Goal: Task Accomplishment & Management: Manage account settings

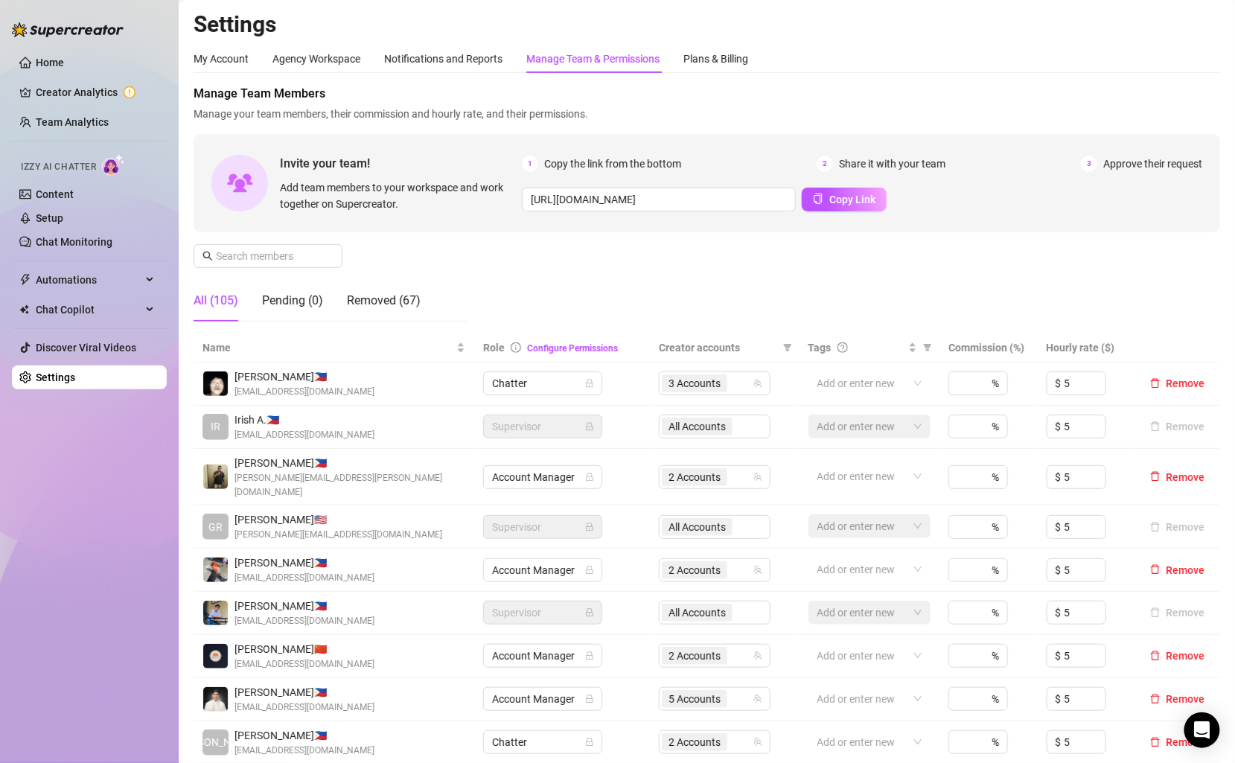
scroll to position [34, 0]
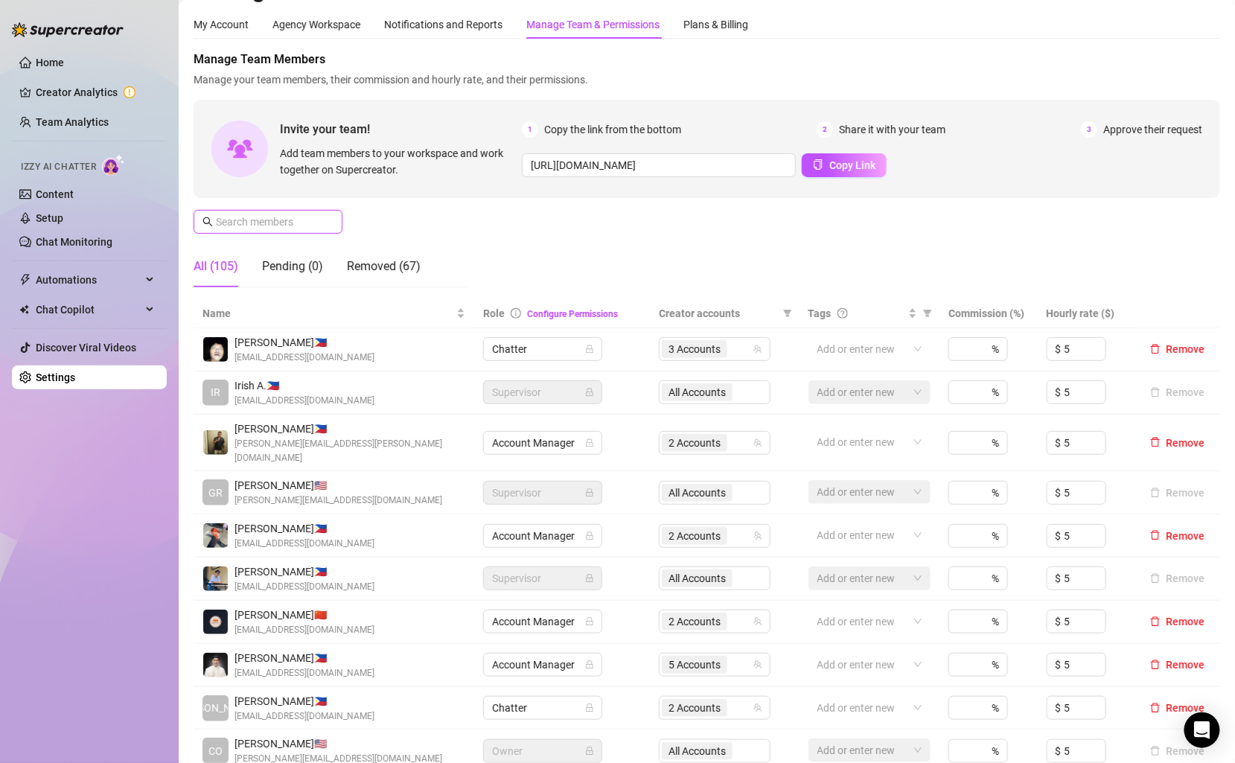
click at [304, 228] on input "text" at bounding box center [269, 222] width 106 height 16
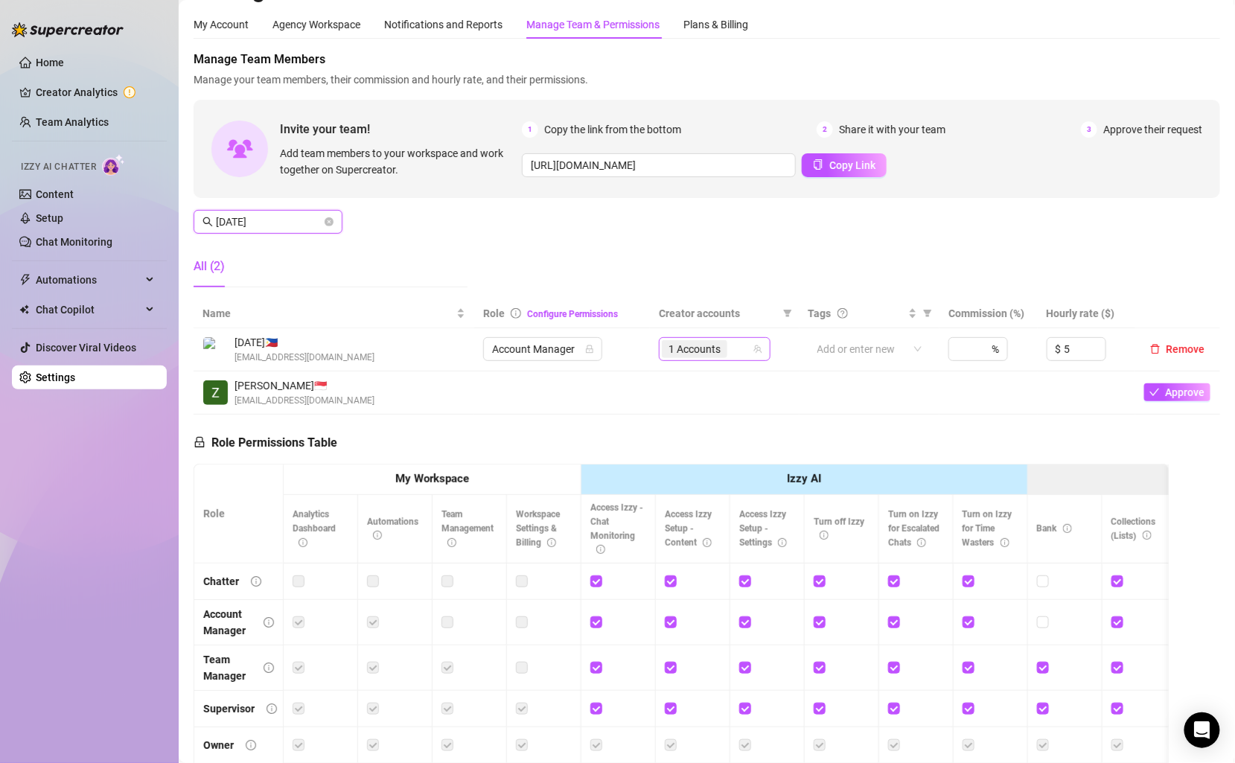
click at [740, 347] on div "1 Accounts" at bounding box center [707, 349] width 90 height 21
type input "[DATE]"
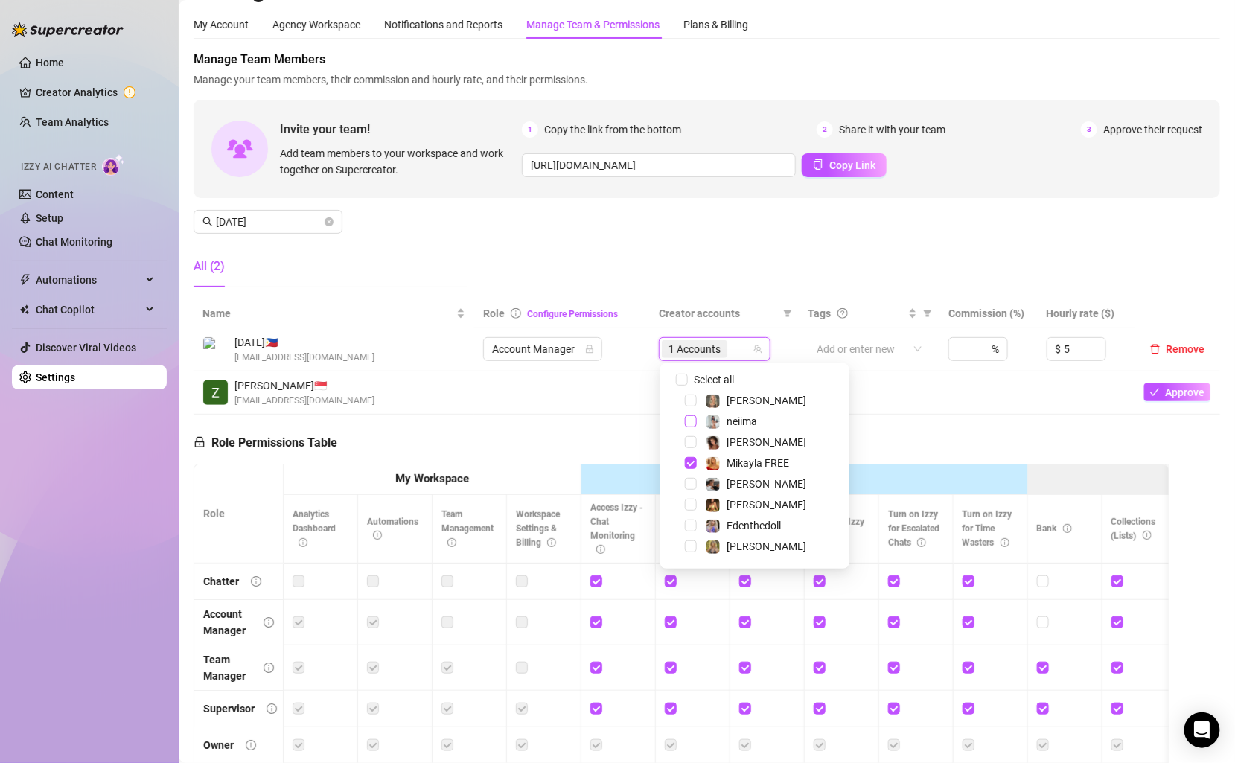
click at [691, 423] on span "Select tree node" at bounding box center [691, 421] width 12 height 12
click at [691, 438] on span "Select tree node" at bounding box center [691, 442] width 12 height 12
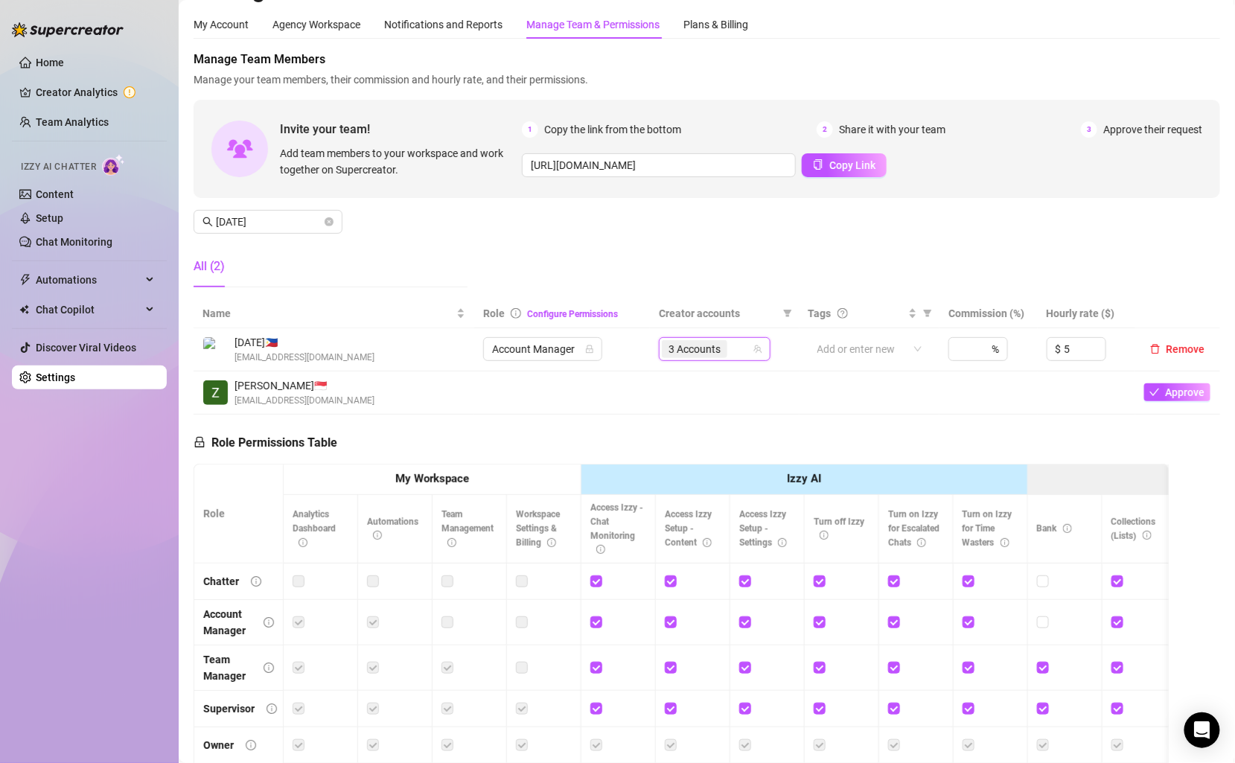
click at [698, 240] on div "Manage Team Members Manage your team members, their commission and hourly rate,…" at bounding box center [706, 175] width 1026 height 249
click at [329, 223] on icon "close-circle" at bounding box center [328, 221] width 9 height 9
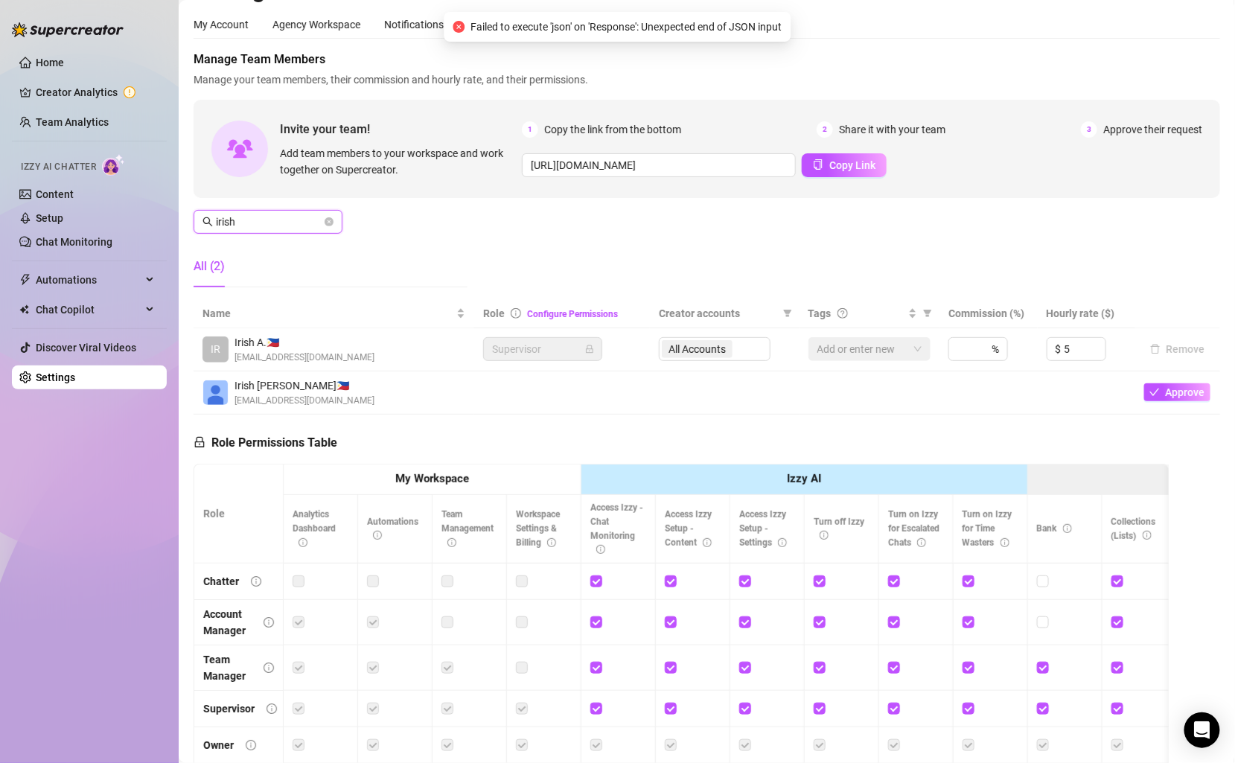
type input "irish"
click at [746, 344] on div "All Accounts" at bounding box center [715, 349] width 112 height 24
click at [327, 216] on span at bounding box center [328, 222] width 9 height 16
click at [327, 223] on icon "close-circle" at bounding box center [328, 221] width 9 height 9
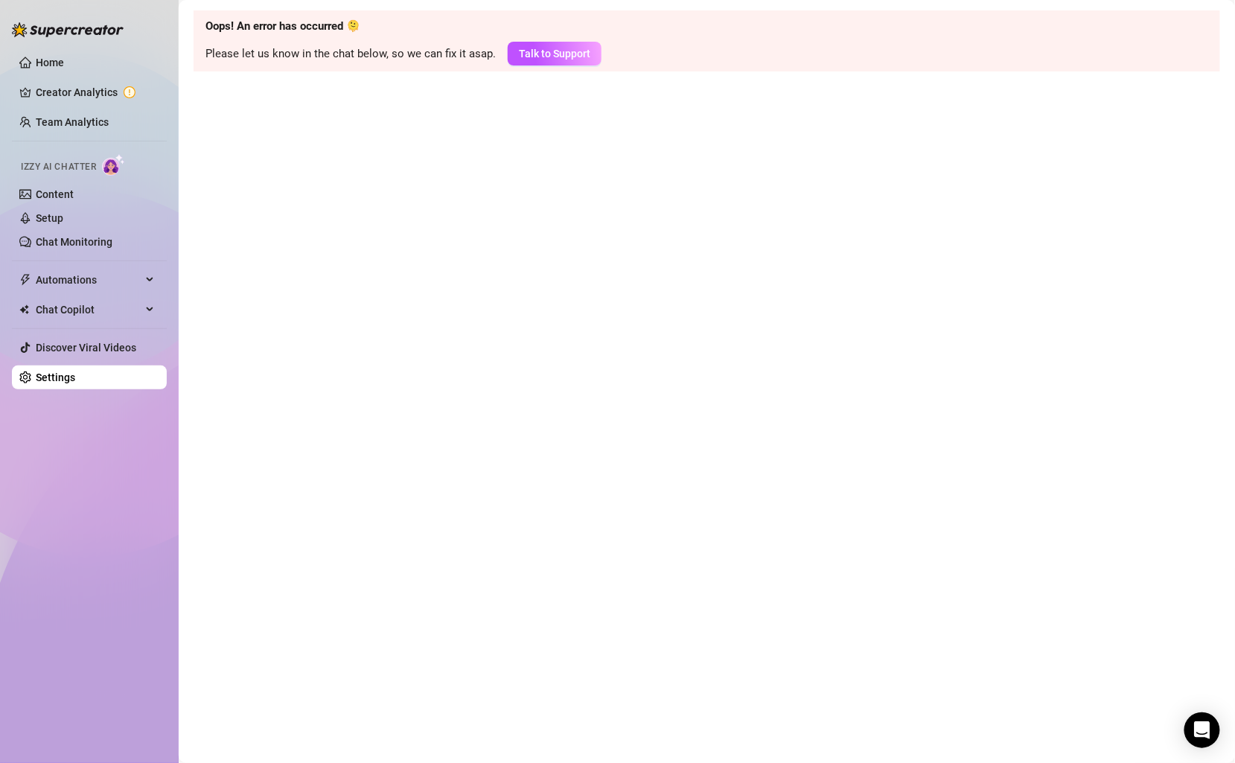
scroll to position [0, 0]
click at [59, 188] on link "Content" at bounding box center [55, 194] width 38 height 12
click at [79, 118] on link "Team Analytics" at bounding box center [72, 122] width 73 height 12
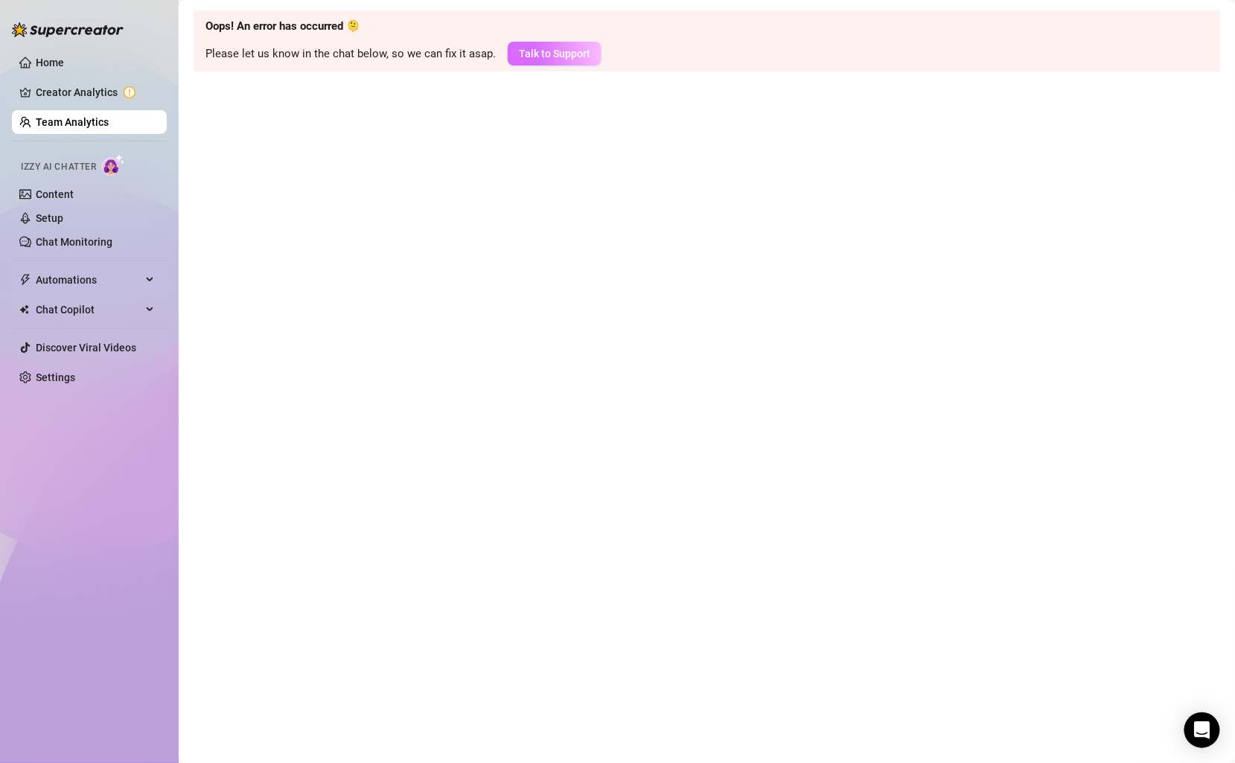
click at [550, 57] on span "Talk to Support" at bounding box center [554, 54] width 71 height 12
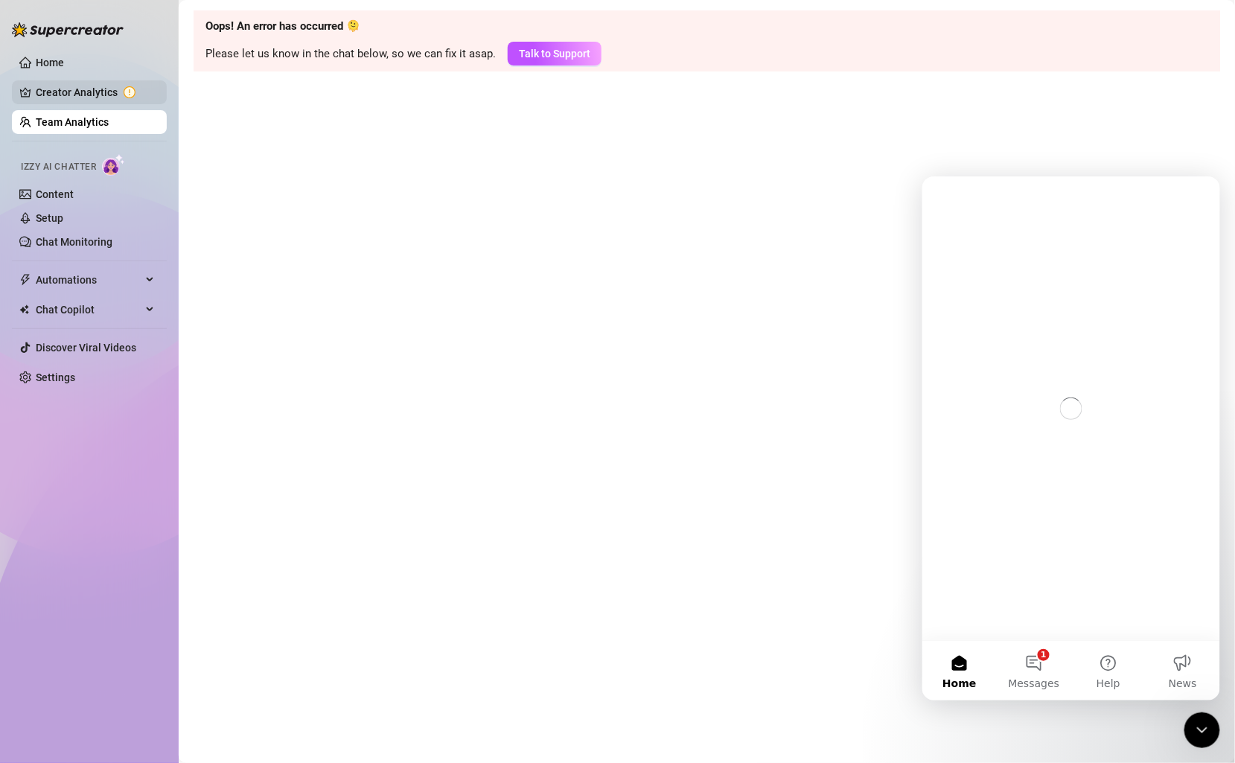
click at [106, 91] on link "Creator Analytics" at bounding box center [95, 92] width 119 height 24
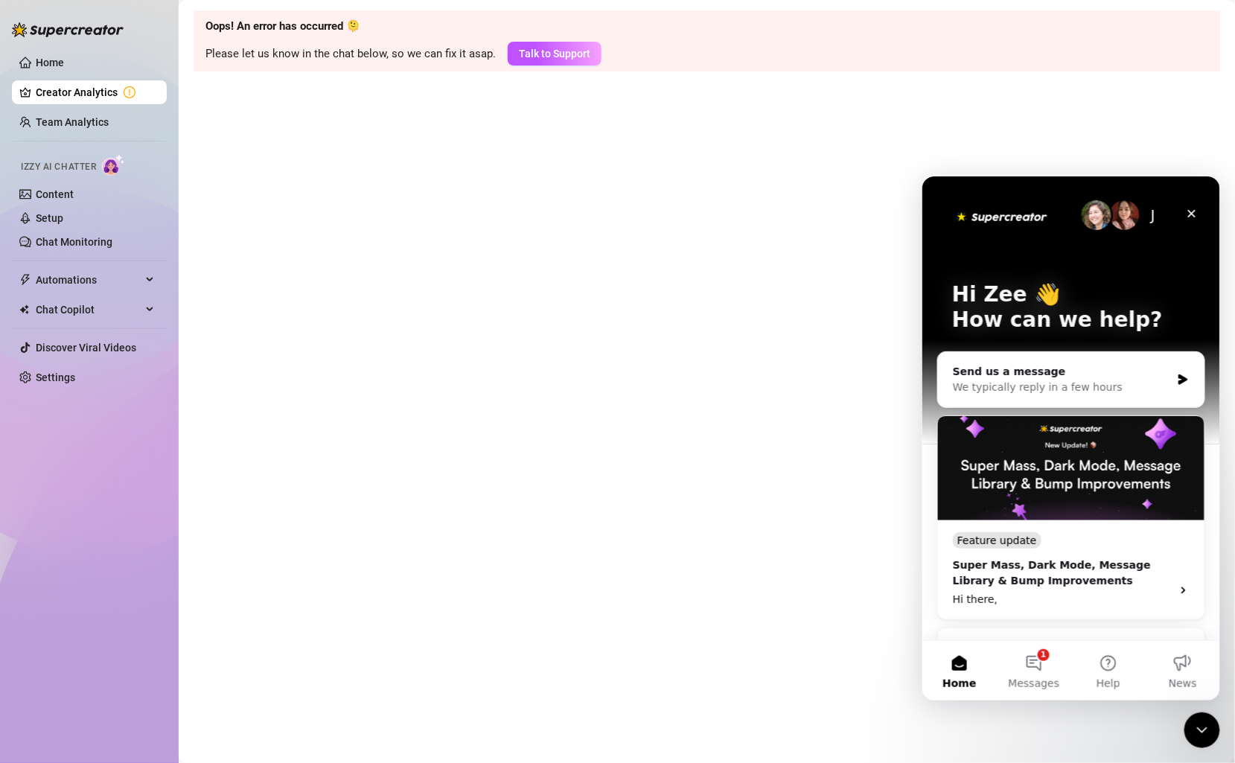
click at [103, 90] on link "Creator Analytics" at bounding box center [95, 92] width 119 height 24
click at [1197, 206] on div "Close" at bounding box center [1190, 212] width 27 height 27
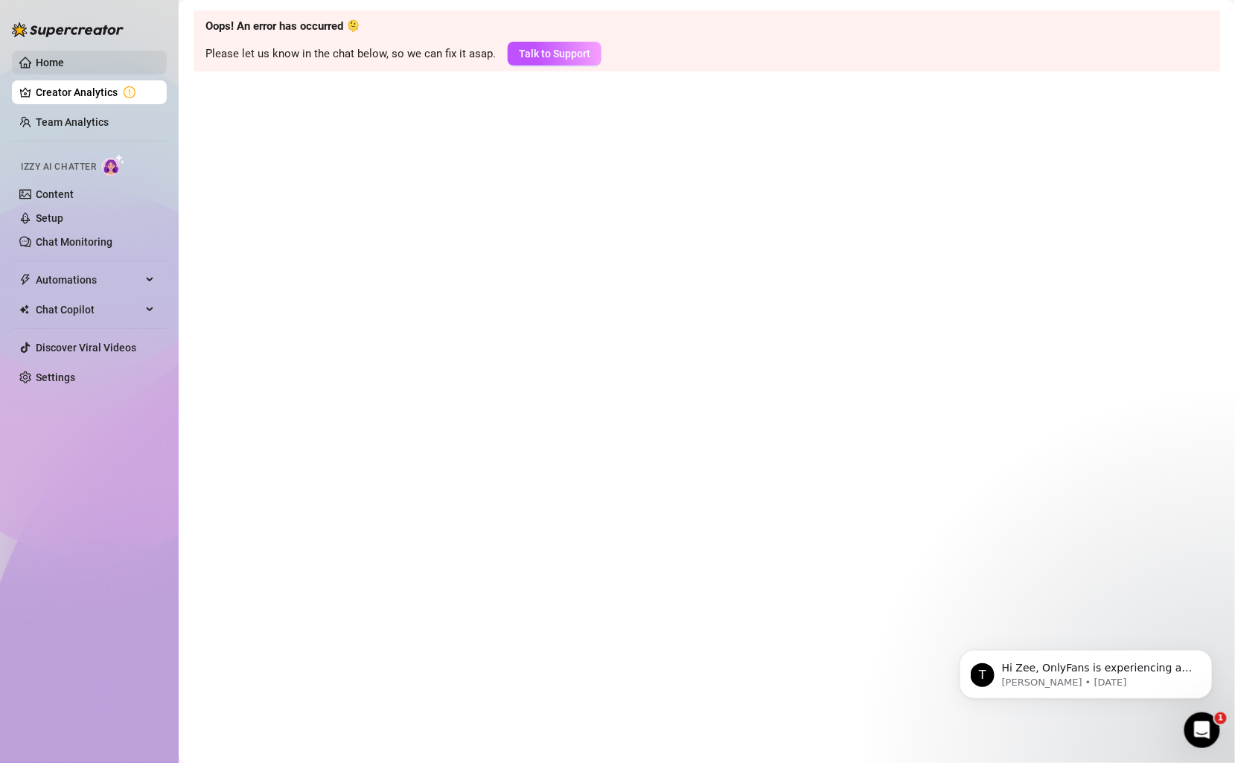
click at [64, 64] on link "Home" at bounding box center [50, 63] width 28 height 12
click at [68, 118] on link "Team Analytics" at bounding box center [72, 122] width 73 height 12
click at [85, 84] on link "Creator Analytics" at bounding box center [95, 92] width 119 height 24
click at [1206, 656] on icon "Dismiss notification" at bounding box center [1207, 653] width 8 height 8
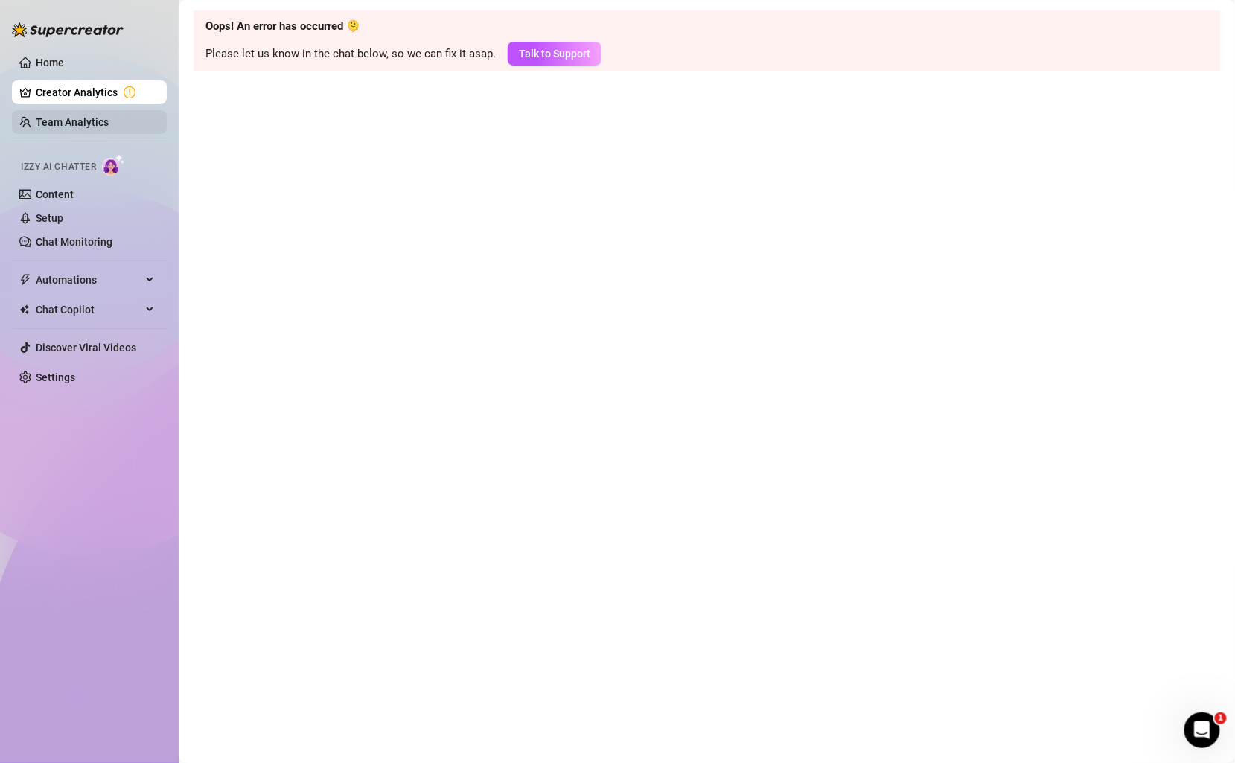
click at [109, 124] on link "Team Analytics" at bounding box center [72, 122] width 73 height 12
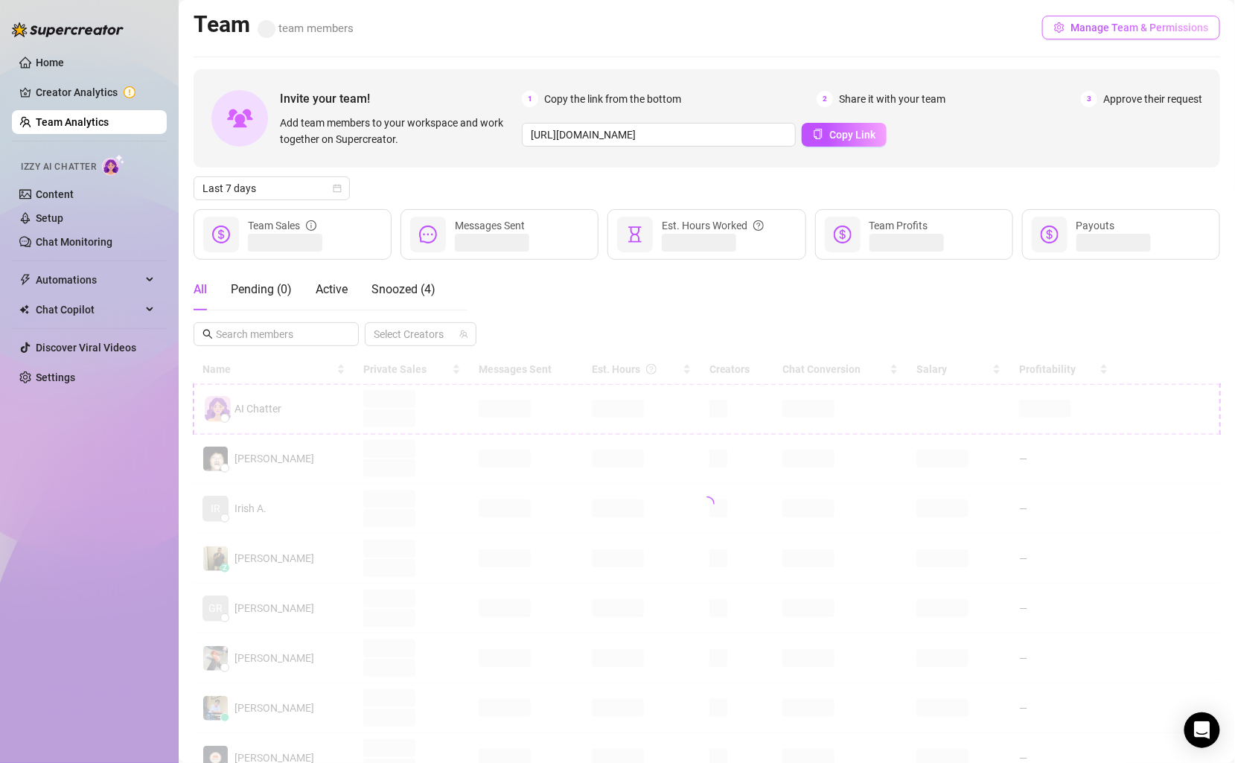
click at [1126, 30] on span "Manage Team & Permissions" at bounding box center [1139, 28] width 138 height 12
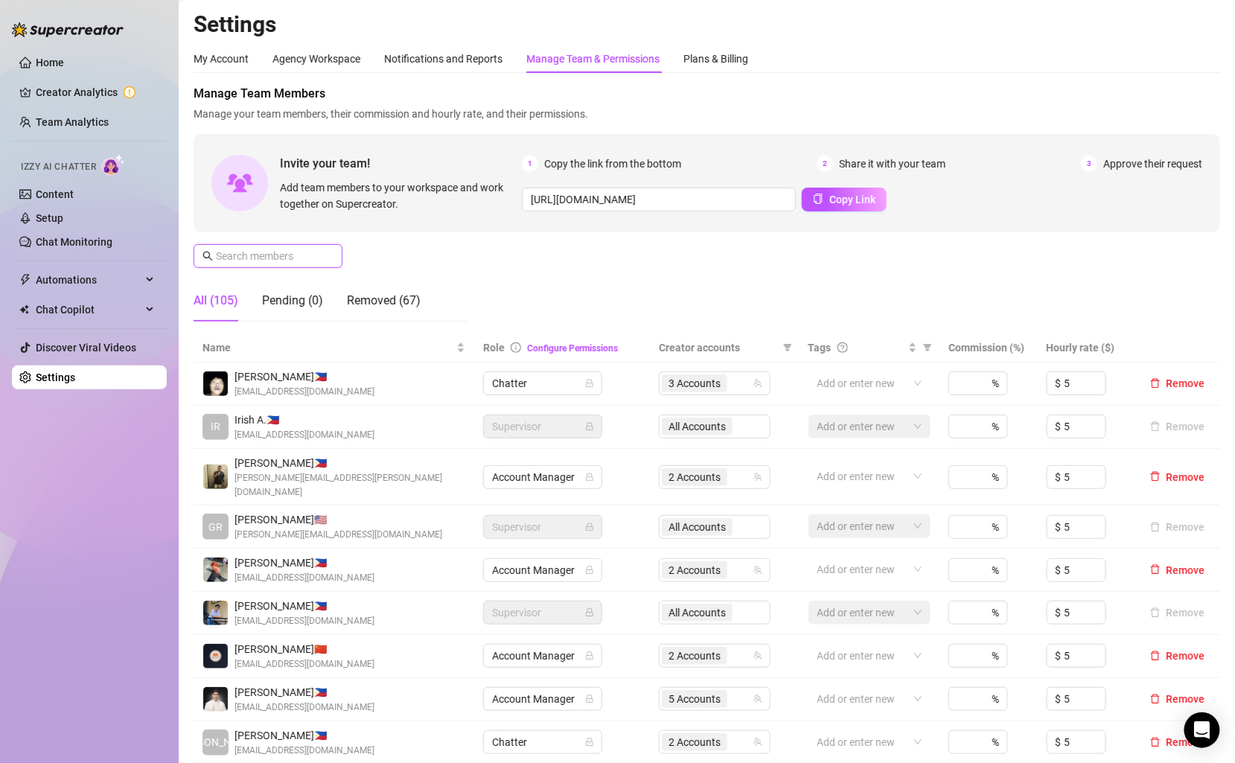
click at [309, 260] on input "text" at bounding box center [269, 256] width 106 height 16
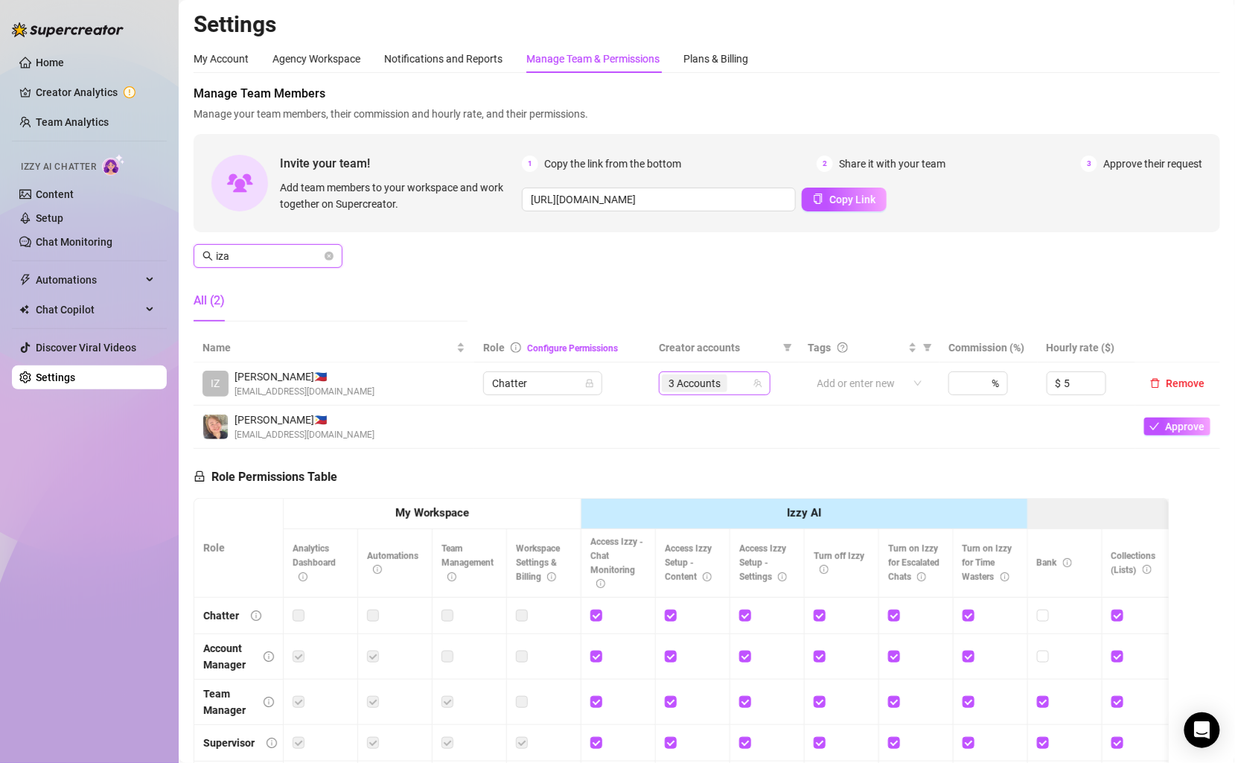
click at [747, 377] on div "3 Accounts" at bounding box center [707, 383] width 90 height 21
type input "iza"
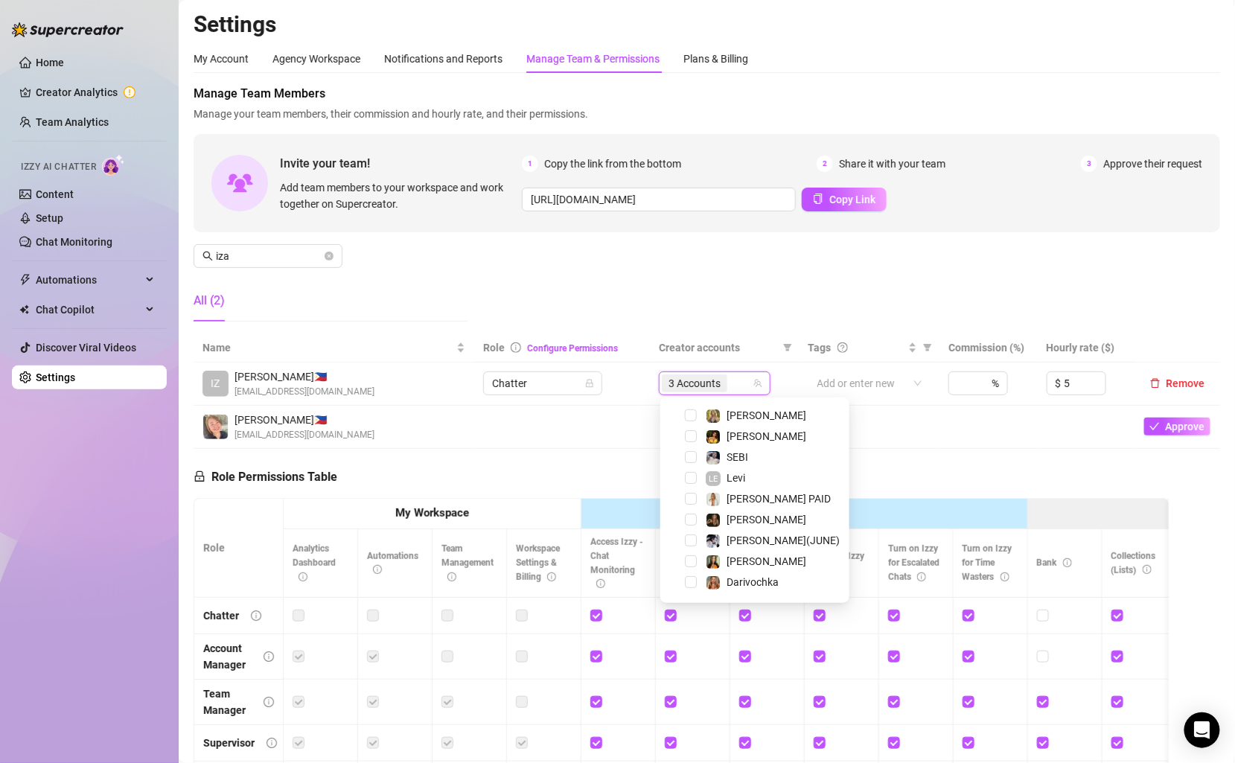
scroll to position [279, 0]
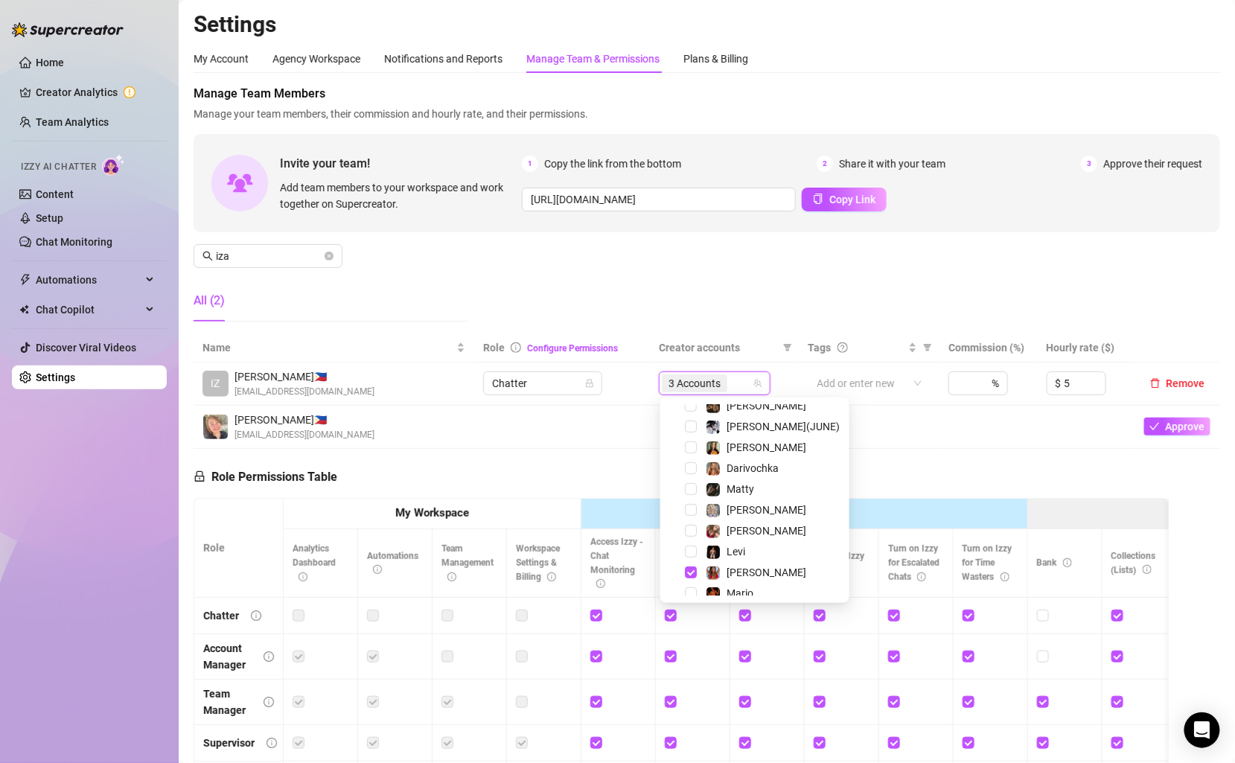
click at [776, 308] on div "Manage Team Members Manage your team members, their commission and hourly rate,…" at bounding box center [706, 209] width 1026 height 249
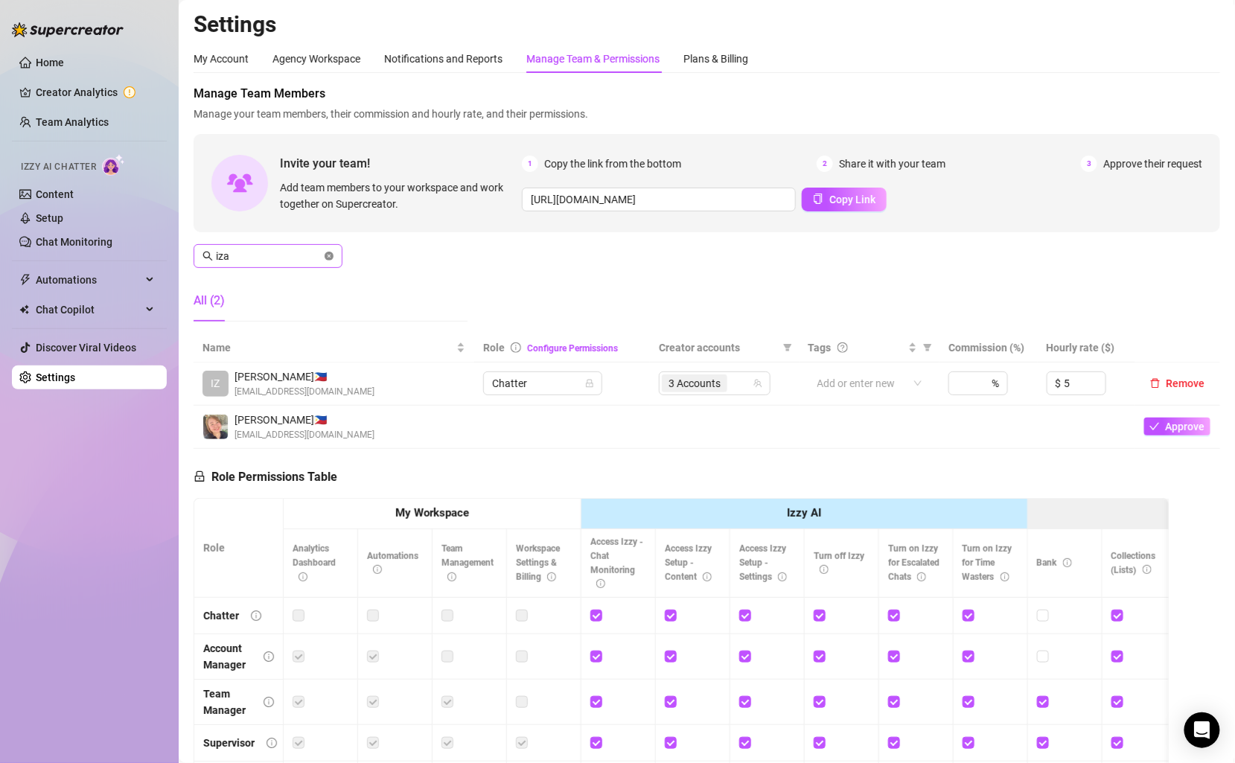
click at [326, 252] on icon "close-circle" at bounding box center [328, 256] width 9 height 9
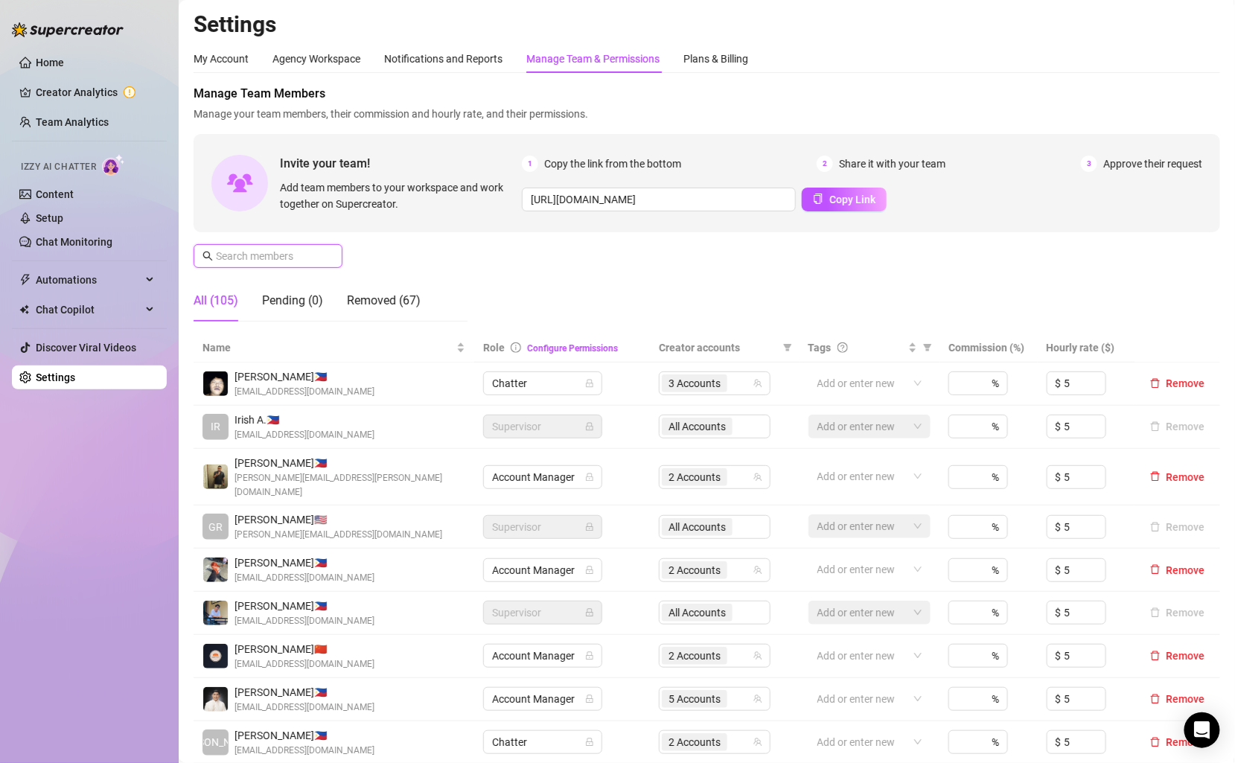
click at [284, 255] on input "text" at bounding box center [269, 256] width 106 height 16
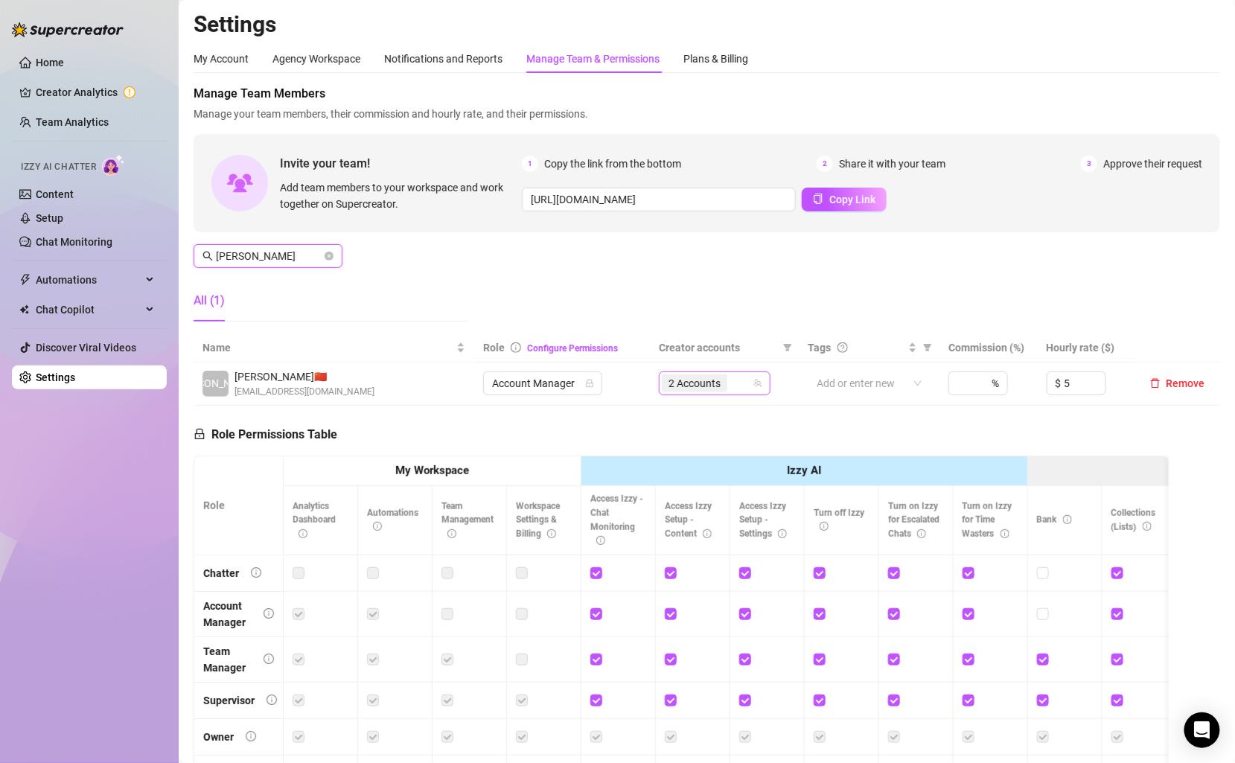
click at [762, 377] on div "2 Accounts" at bounding box center [715, 383] width 112 height 24
type input "angelo"
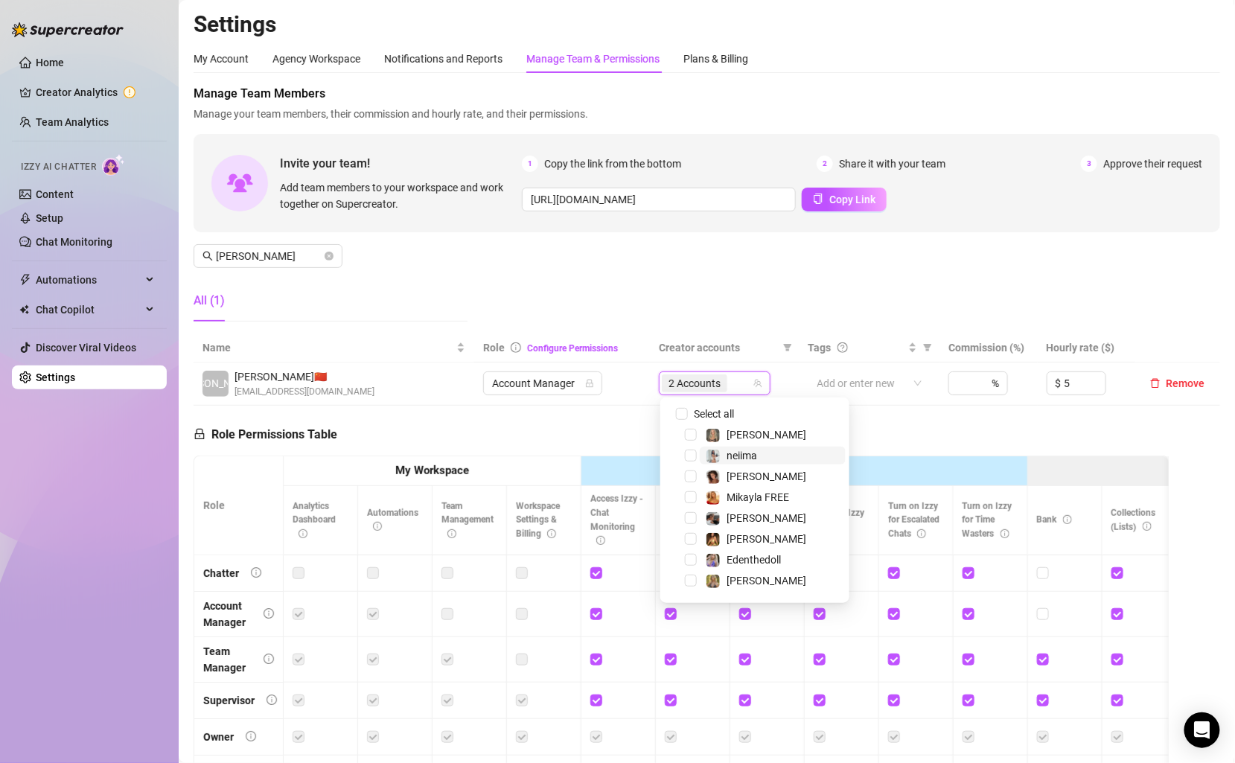
scroll to position [43, 0]
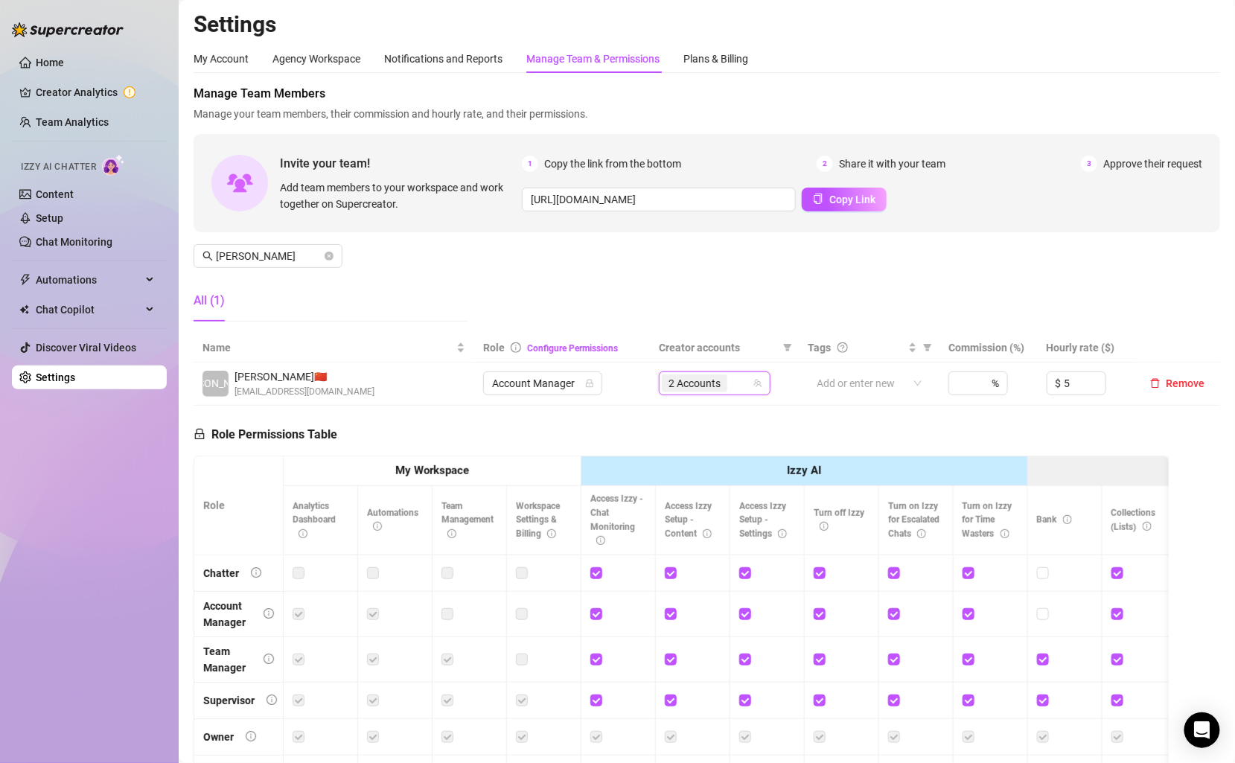
click at [747, 382] on div "2 Accounts" at bounding box center [707, 383] width 90 height 21
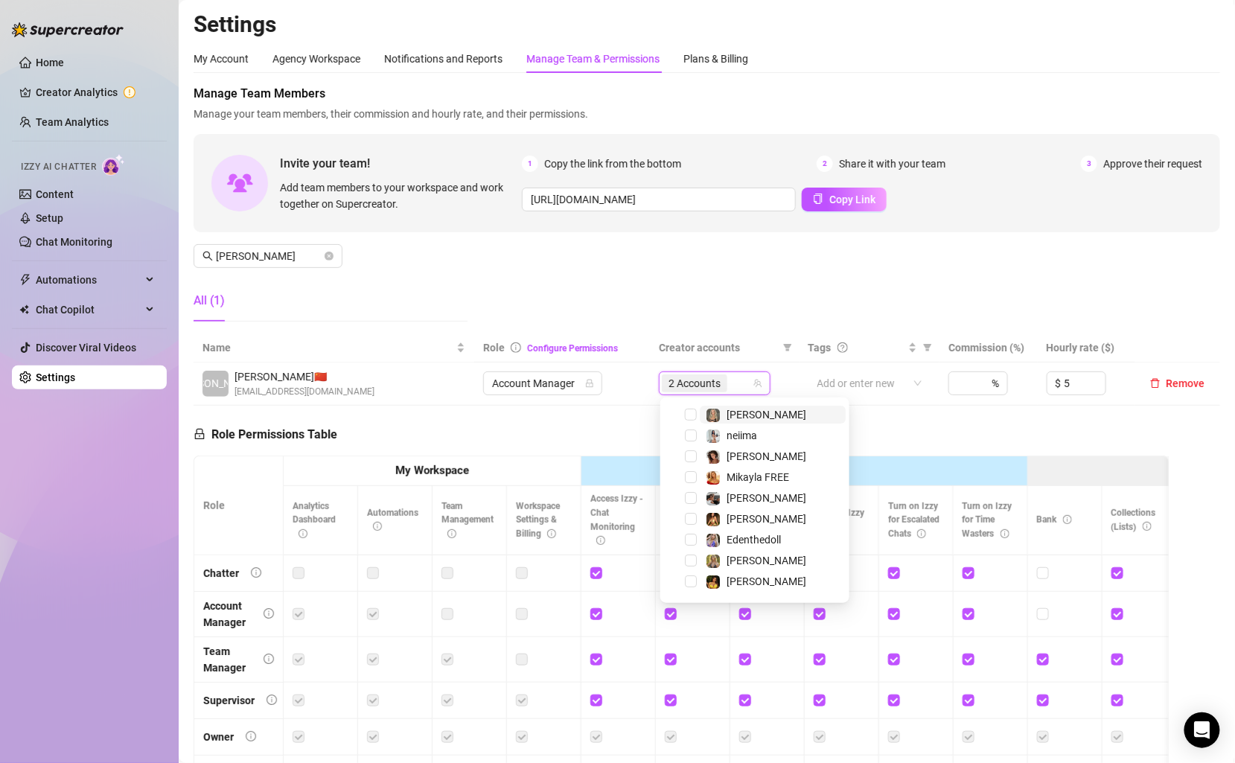
click at [752, 415] on span "[PERSON_NAME]" at bounding box center [773, 415] width 146 height 18
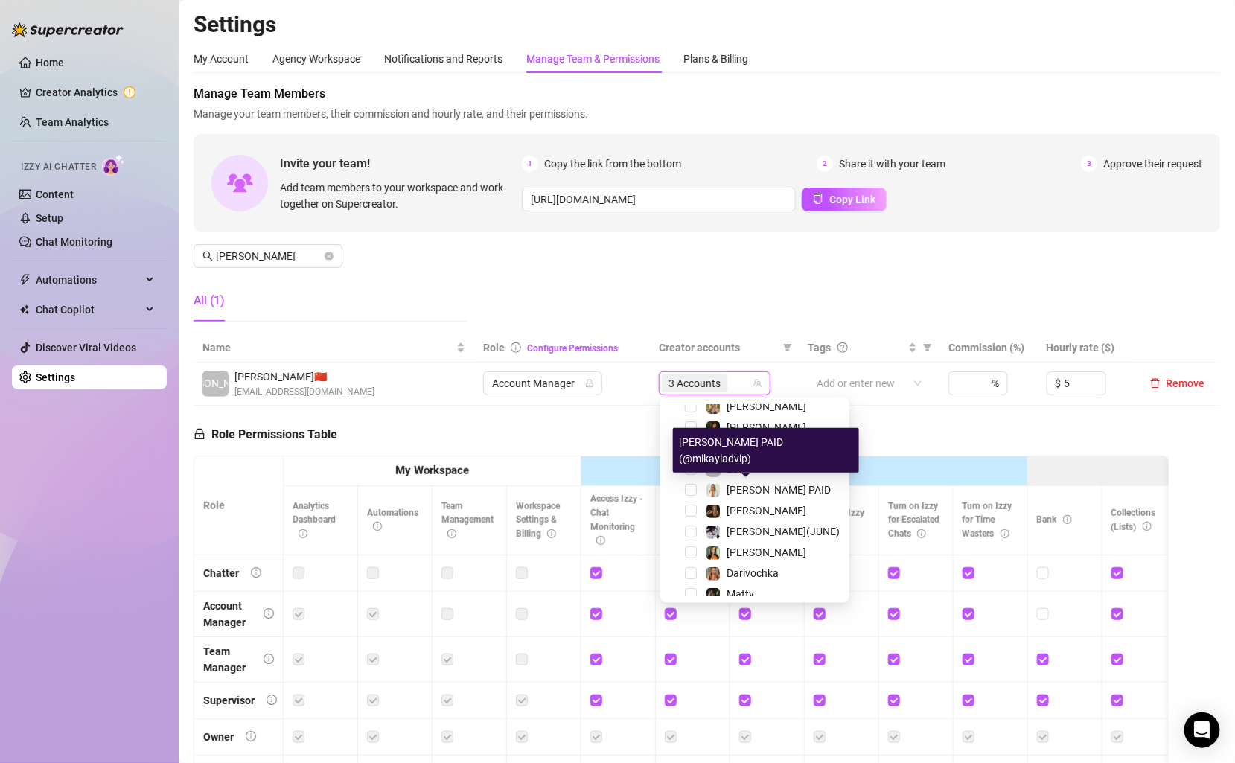
scroll to position [175, 0]
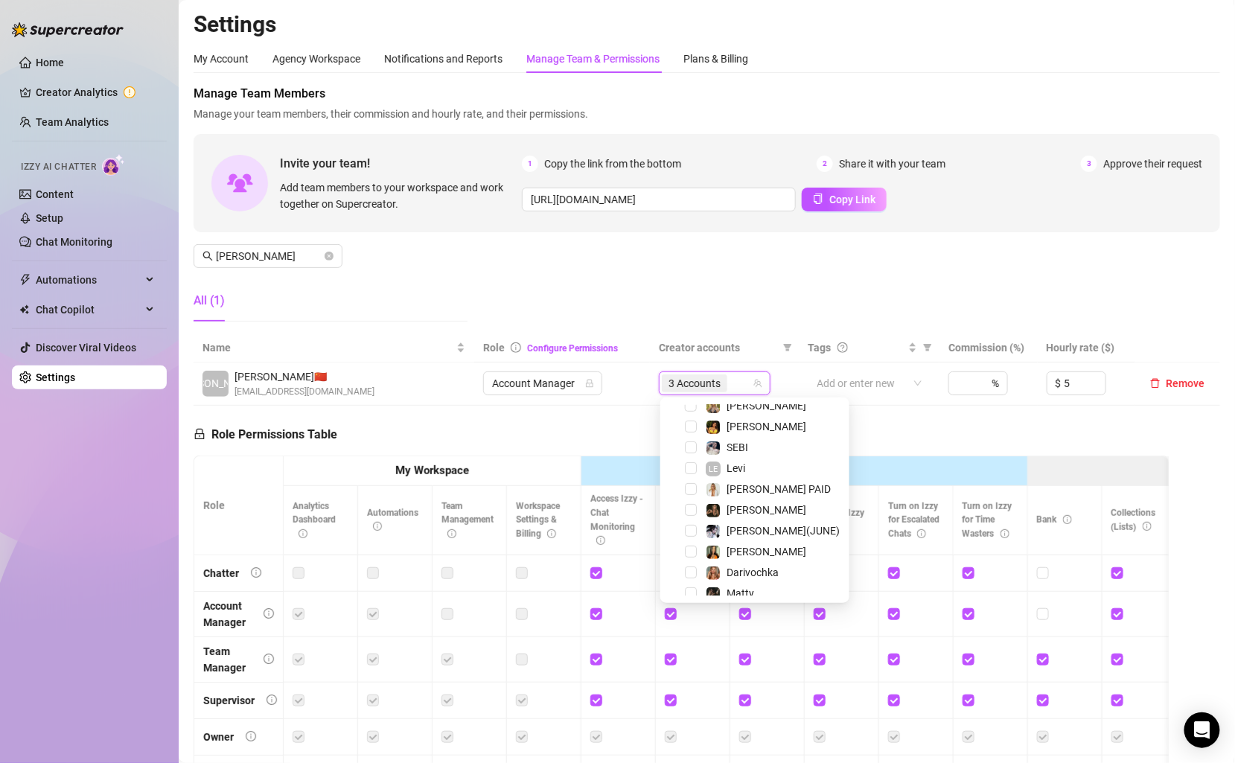
click at [759, 531] on div "Natalya (@natalyascudder)" at bounding box center [756, 519] width 183 height 28
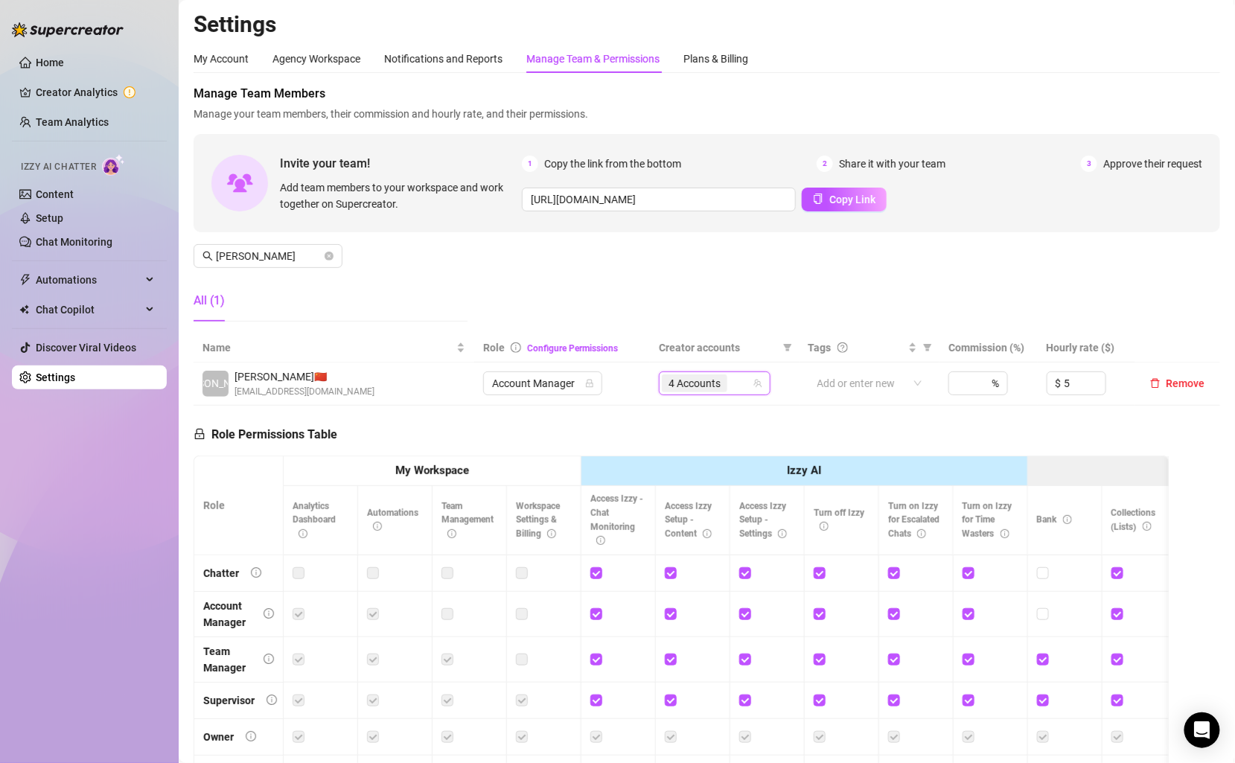
click at [752, 381] on div "4 Accounts" at bounding box center [707, 383] width 90 height 21
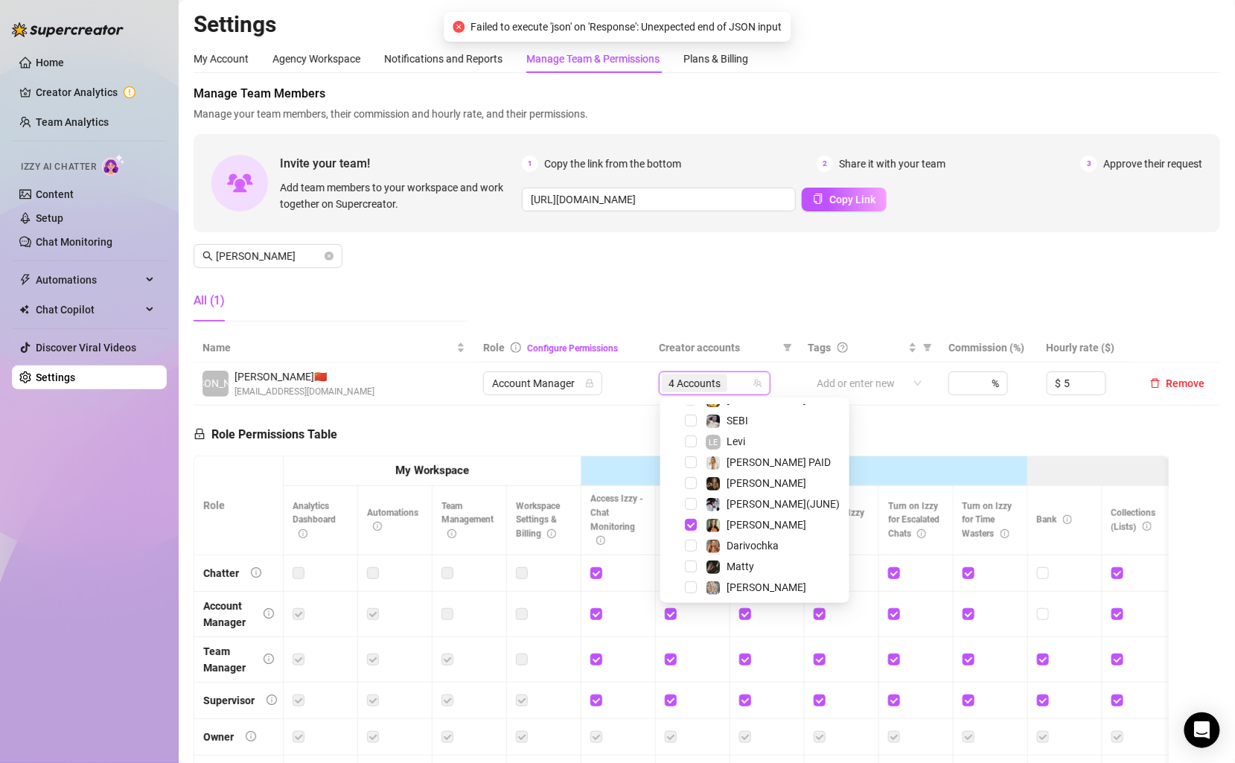
scroll to position [202, 0]
click at [696, 523] on span "Select tree node" at bounding box center [691, 525] width 12 height 12
click at [692, 503] on span "Select tree node" at bounding box center [691, 504] width 12 height 12
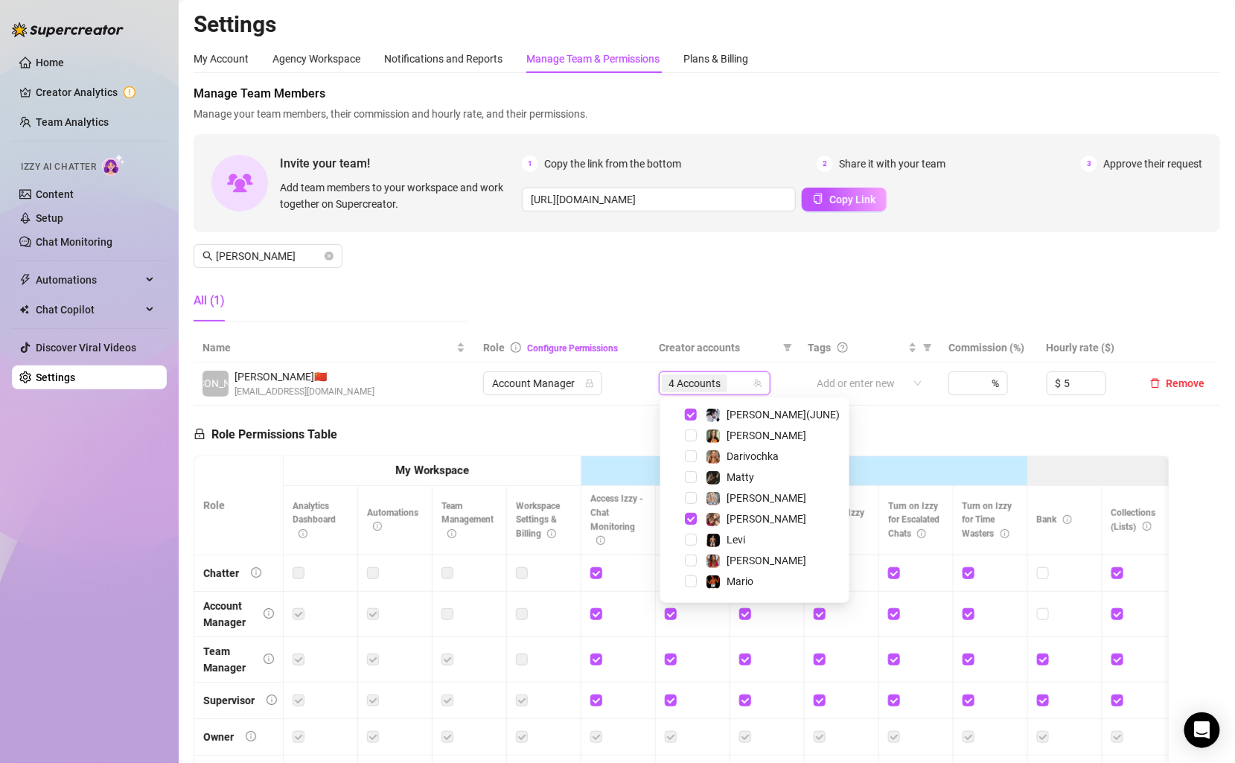
scroll to position [285, 0]
click at [688, 503] on span "Select tree node" at bounding box center [691, 504] width 12 height 12
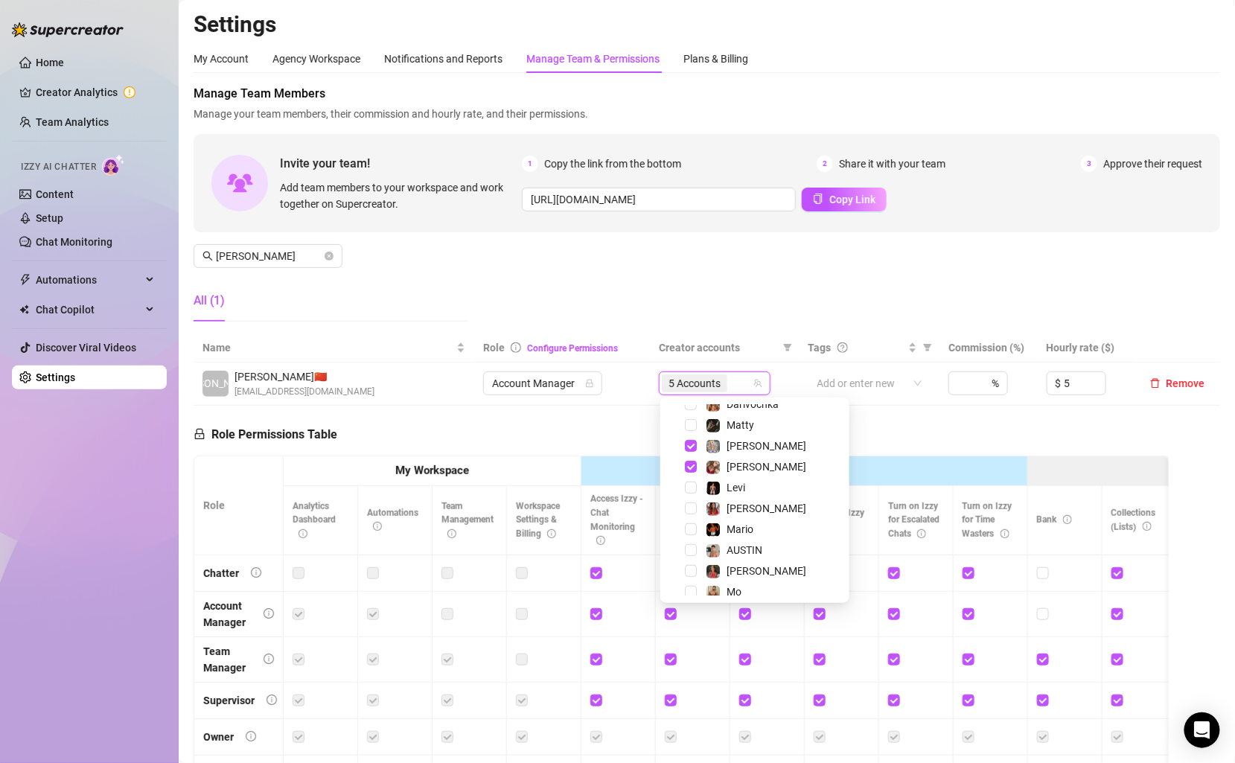
scroll to position [371, 0]
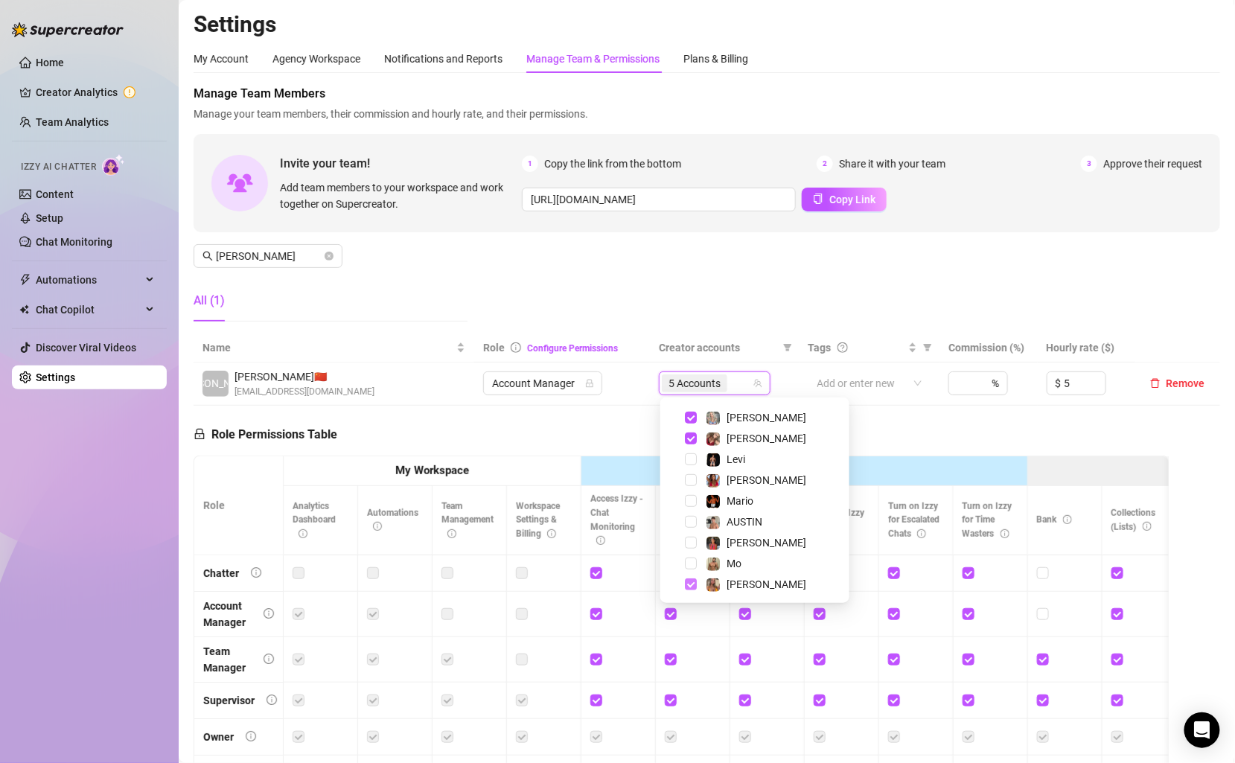
click at [693, 587] on span "Select tree node" at bounding box center [691, 584] width 12 height 12
click at [785, 281] on div "Manage Team Members Manage your team members, their commission and hourly rate,…" at bounding box center [706, 209] width 1026 height 249
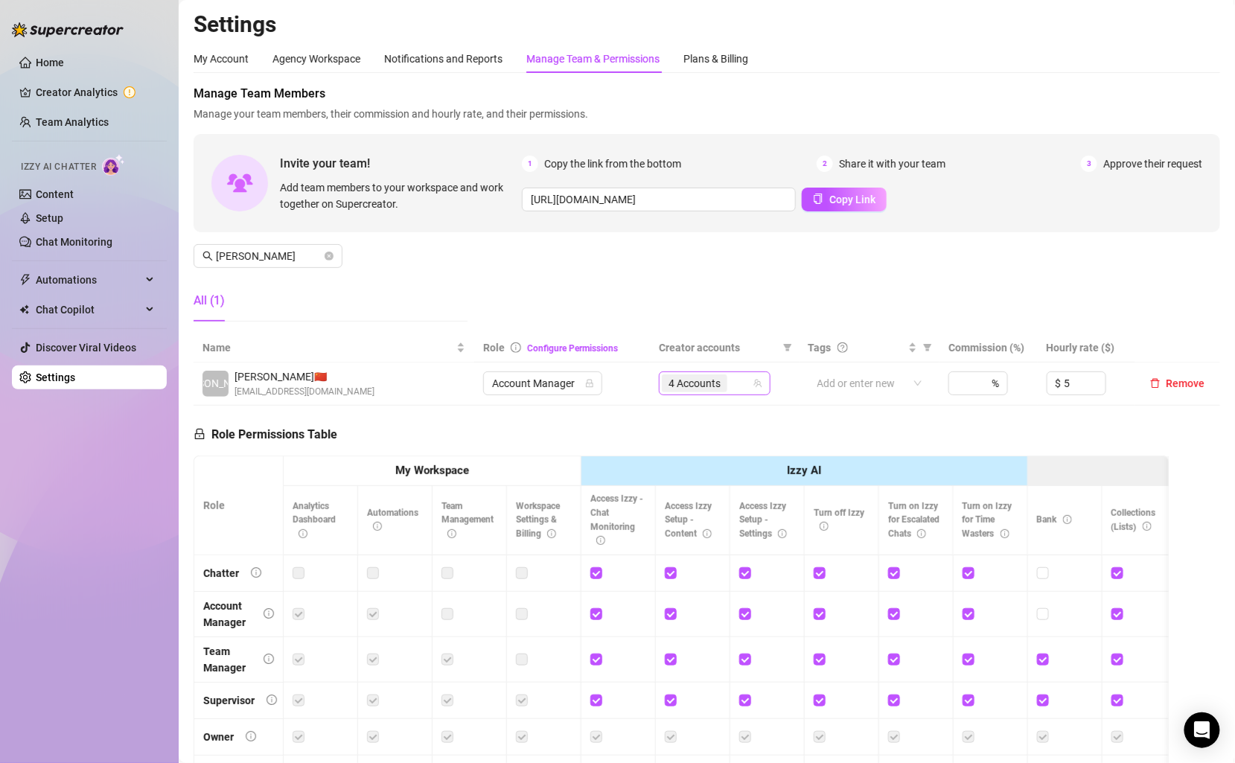
click at [760, 376] on div "4 Accounts" at bounding box center [715, 383] width 112 height 24
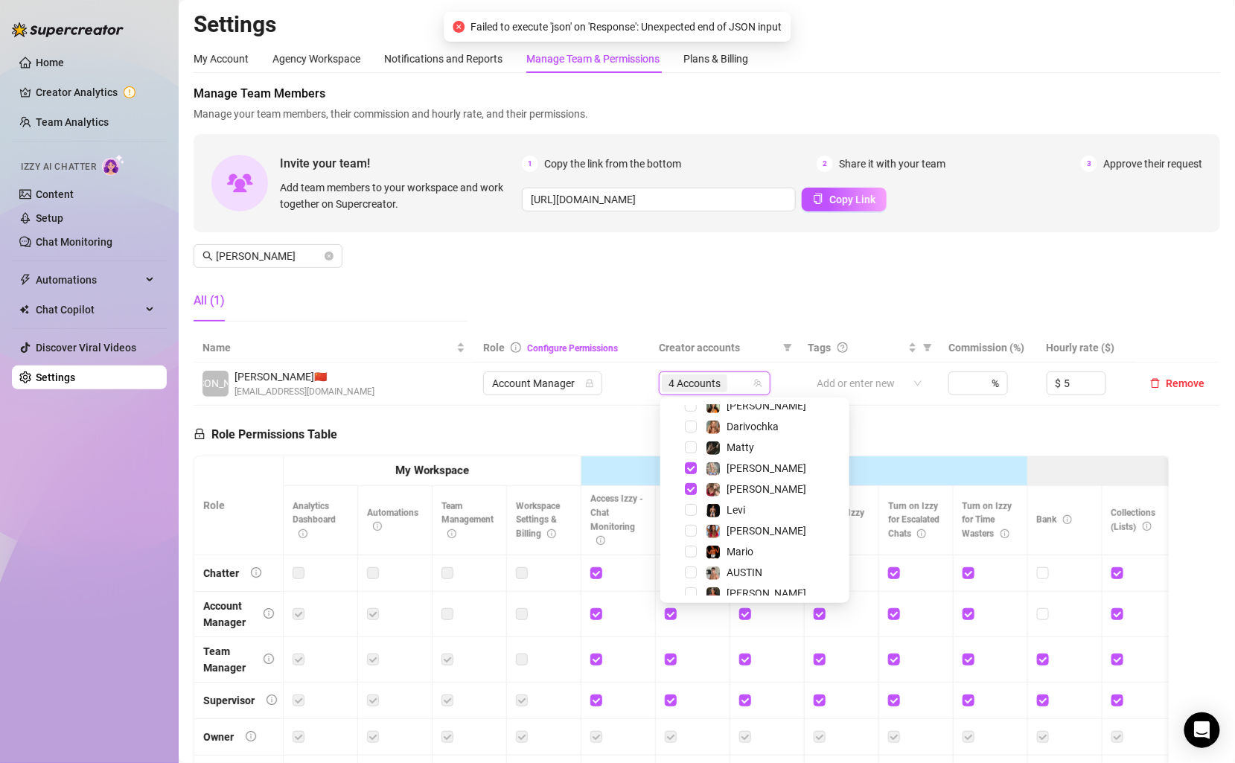
scroll to position [319, 0]
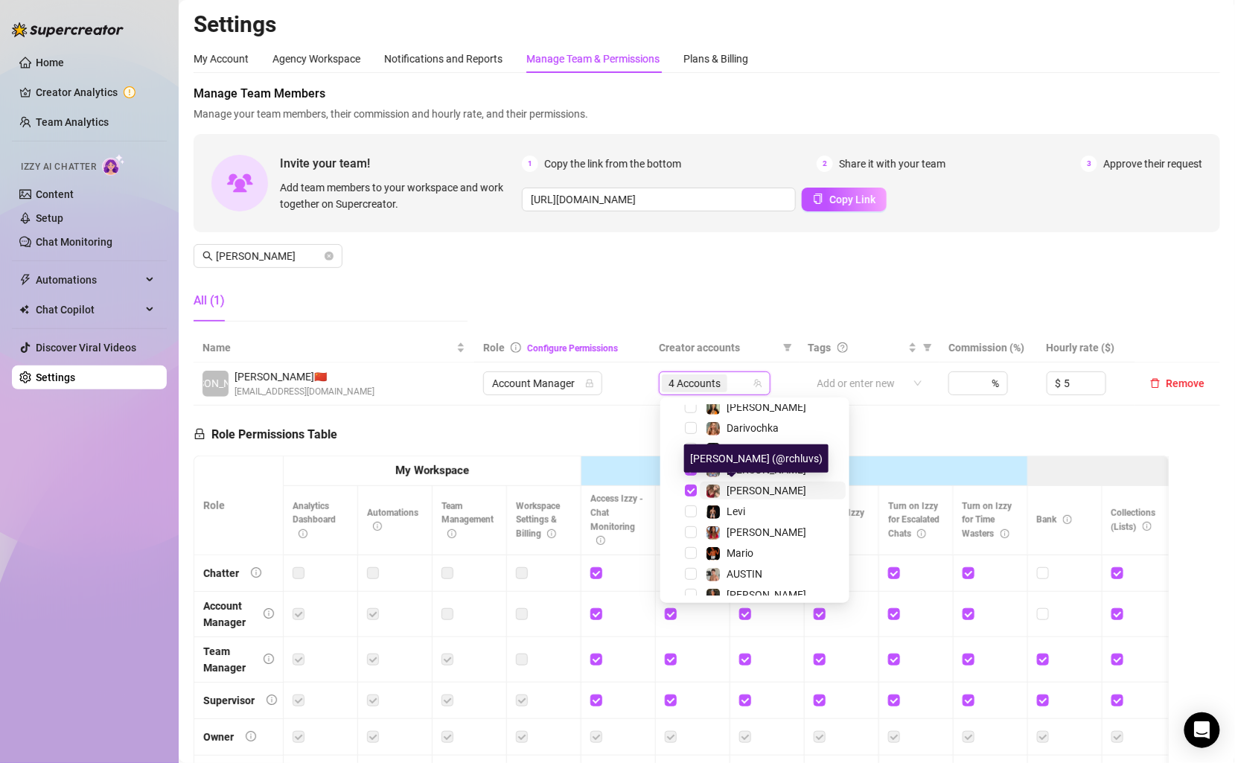
click at [741, 487] on span "[PERSON_NAME]" at bounding box center [766, 490] width 80 height 12
click at [781, 259] on div "Manage Team Members Manage your team members, their commission and hourly rate,…" at bounding box center [706, 209] width 1026 height 249
